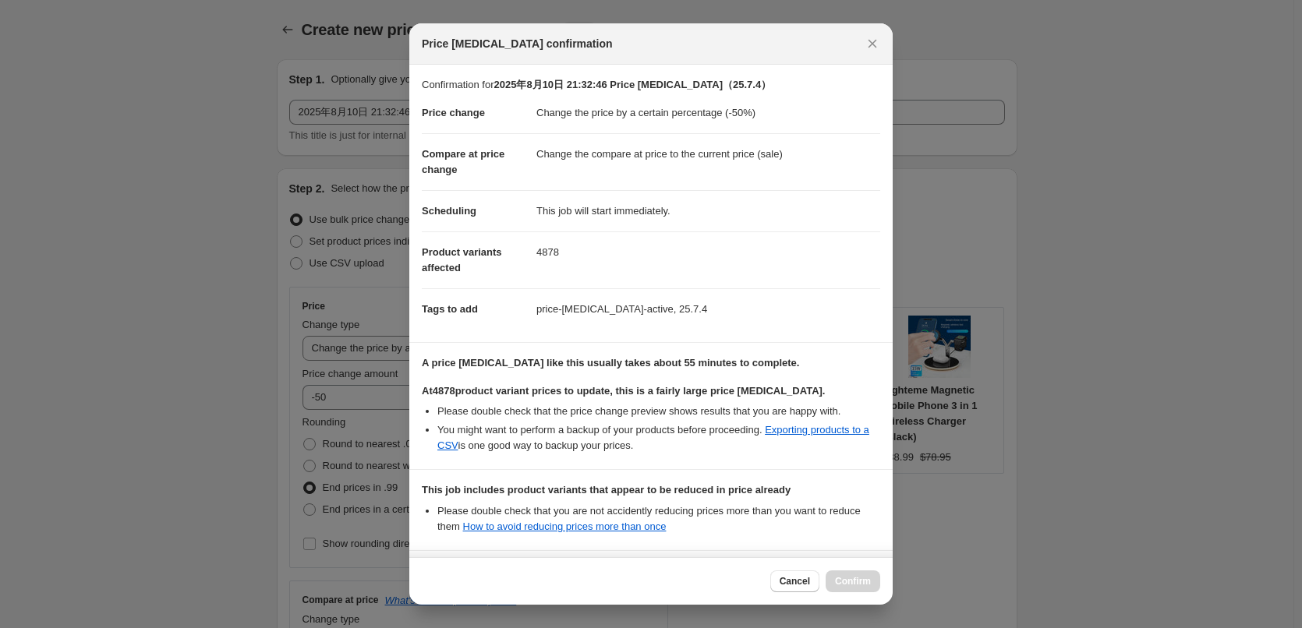
select select "percentage"
select select "tag"
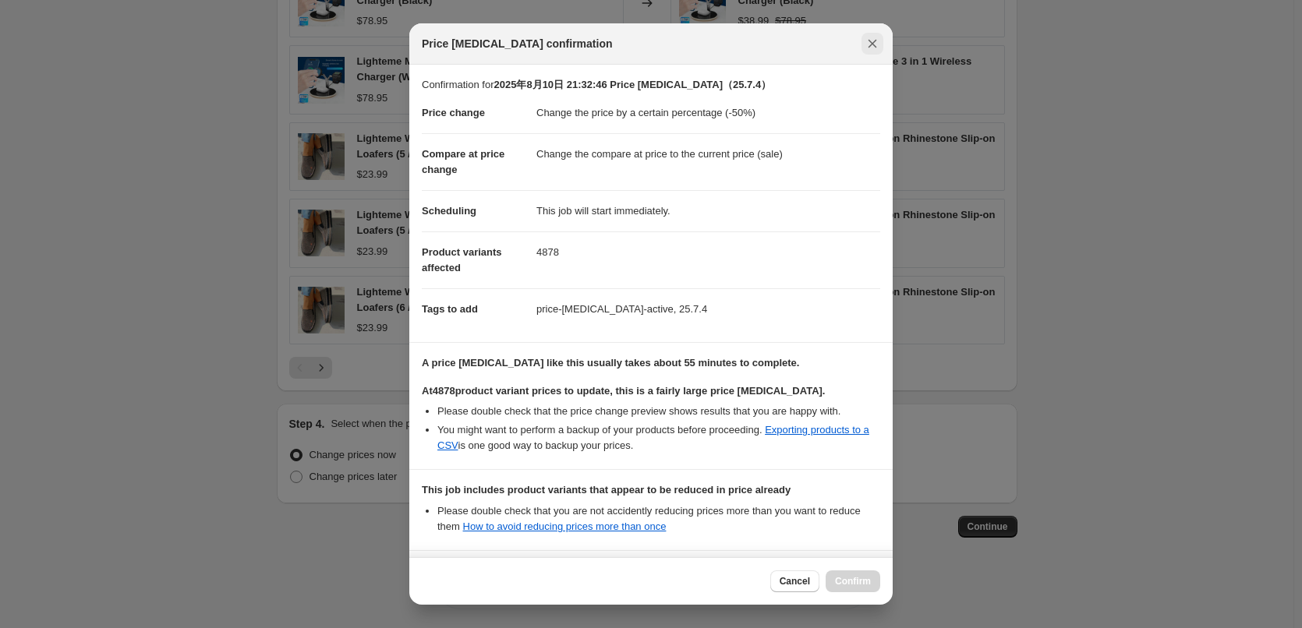
click at [875, 41] on icon "Close" at bounding box center [872, 44] width 9 height 9
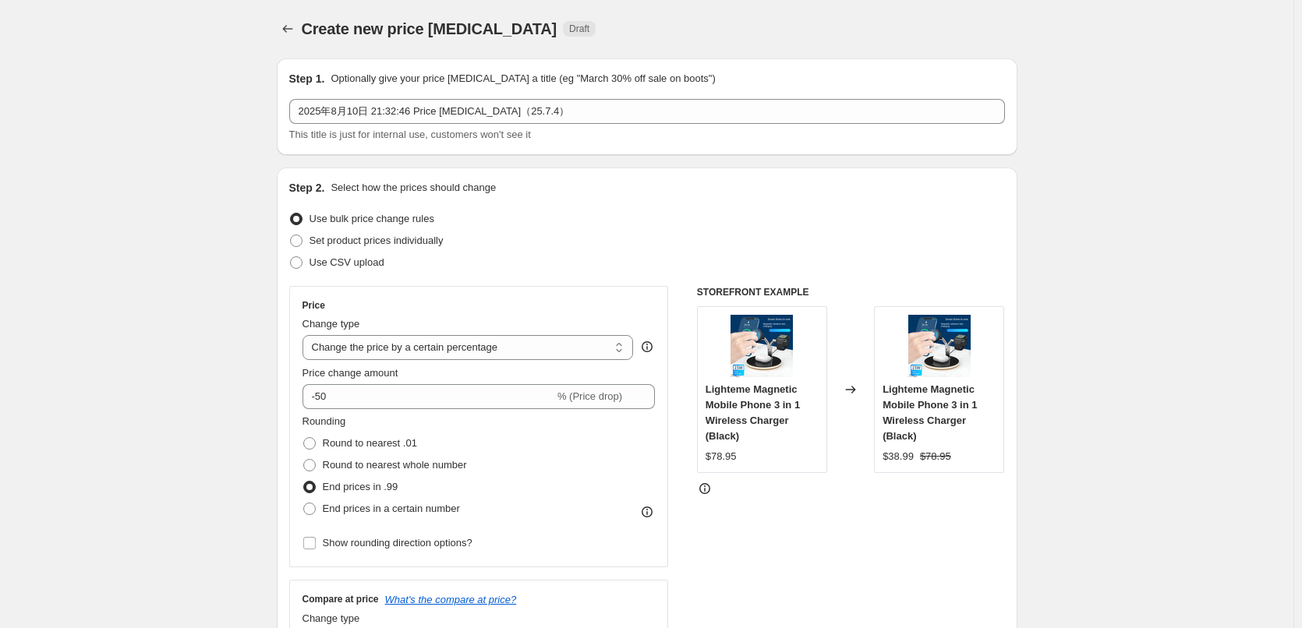
scroll to position [0, 0]
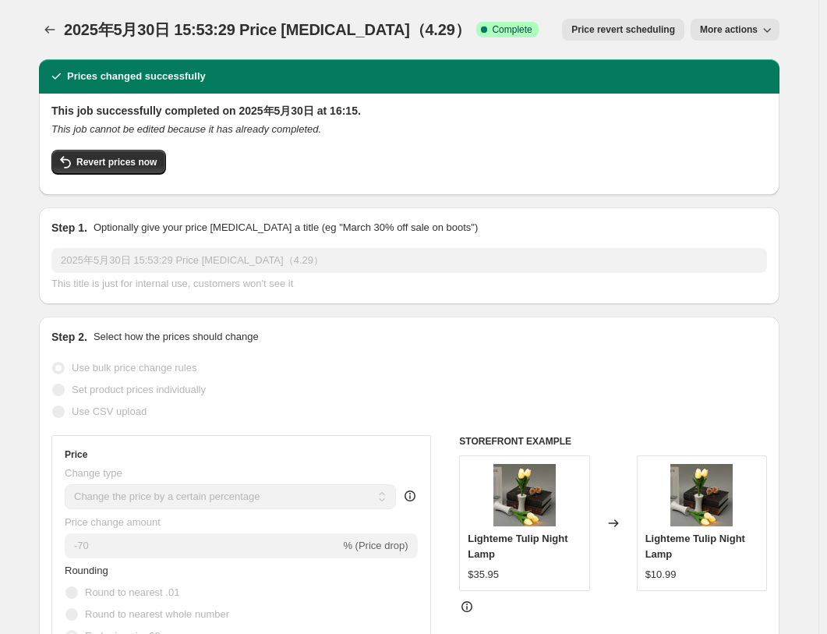
select select "percentage"
select select "tag"
